Goal: Task Accomplishment & Management: Manage account settings

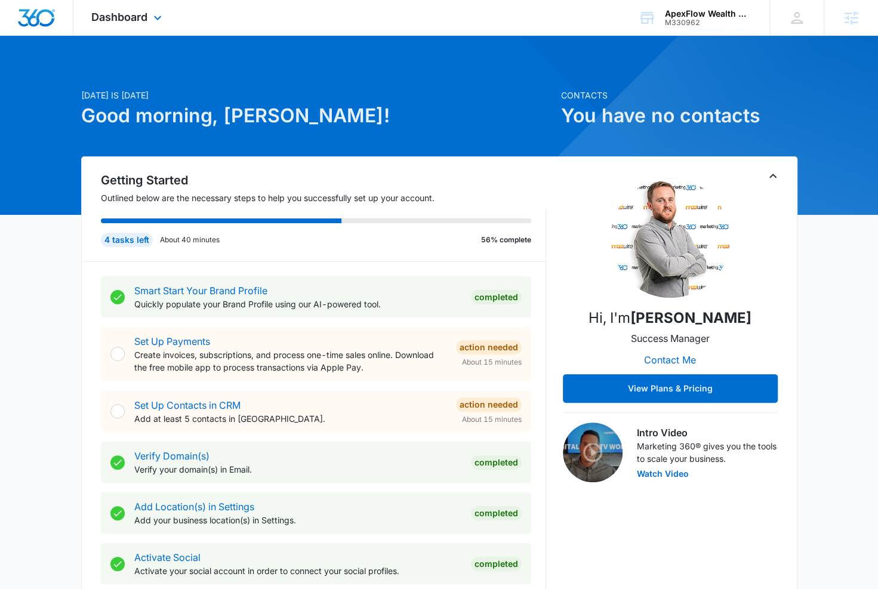
click at [112, 27] on div "Dashboard Apps Reputation Forms CRM Email Social Content Ads Intelligence Files…" at bounding box center [127, 17] width 109 height 35
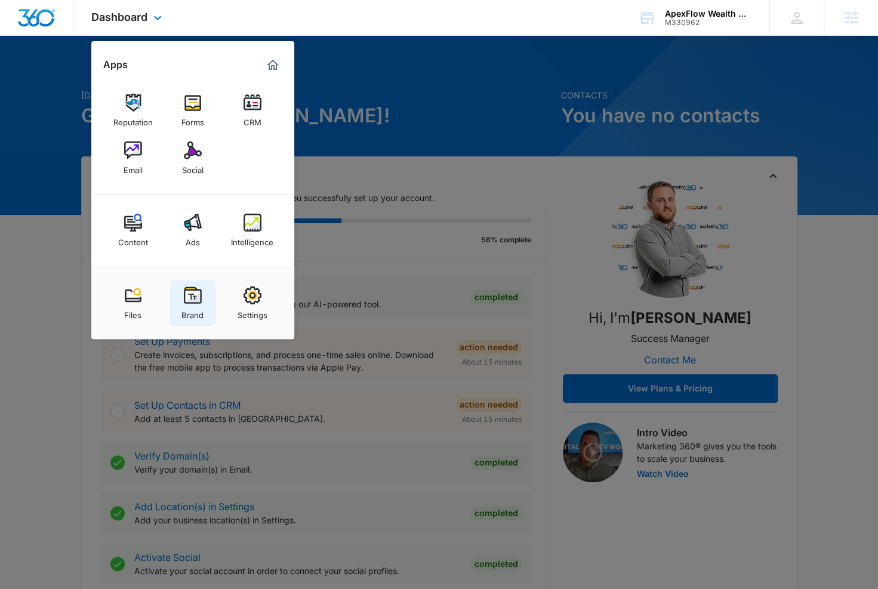
click at [197, 301] on img at bounding box center [193, 295] width 18 height 18
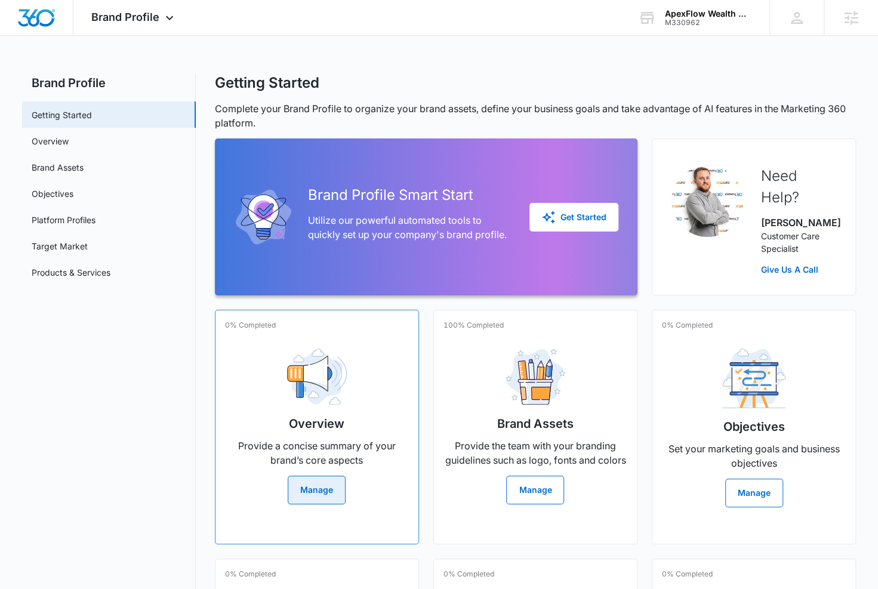
click at [282, 357] on div "Overview Provide a concise summary of your brand’s core aspects Manage" at bounding box center [317, 421] width 184 height 165
